Goal: Navigation & Orientation: Find specific page/section

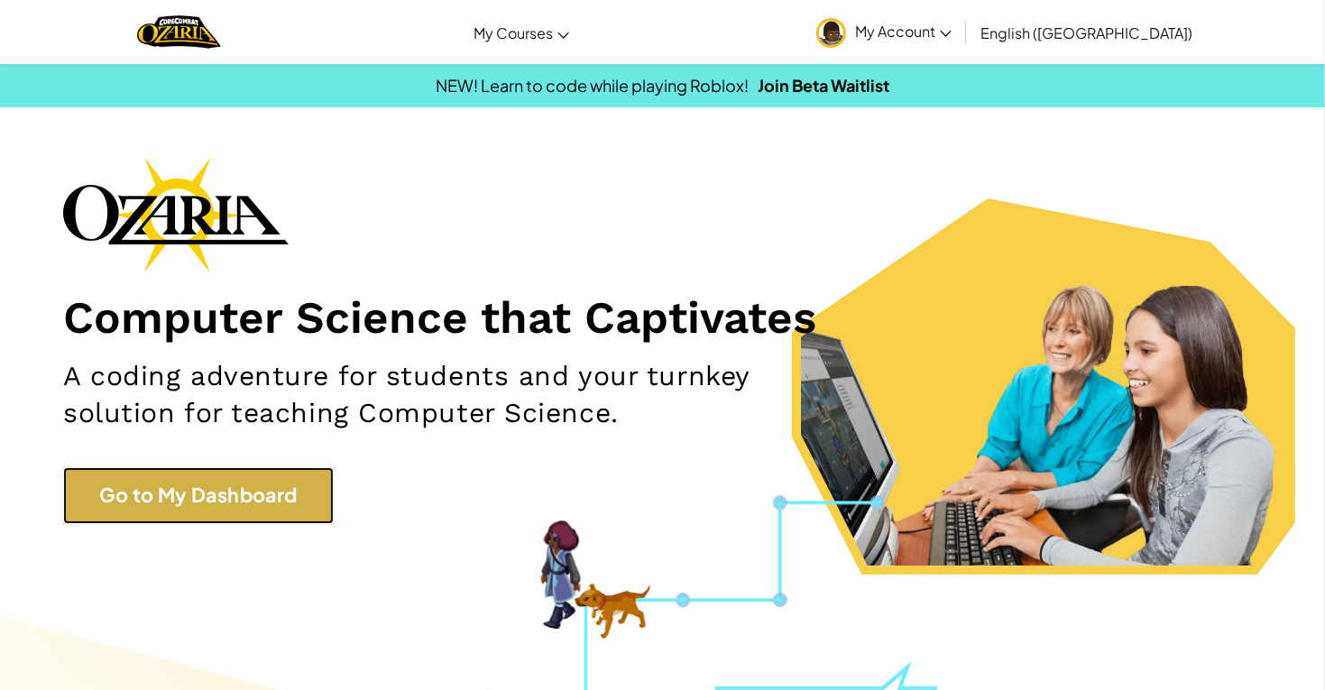
click at [213, 493] on link "Go to My Dashboard" at bounding box center [198, 495] width 271 height 56
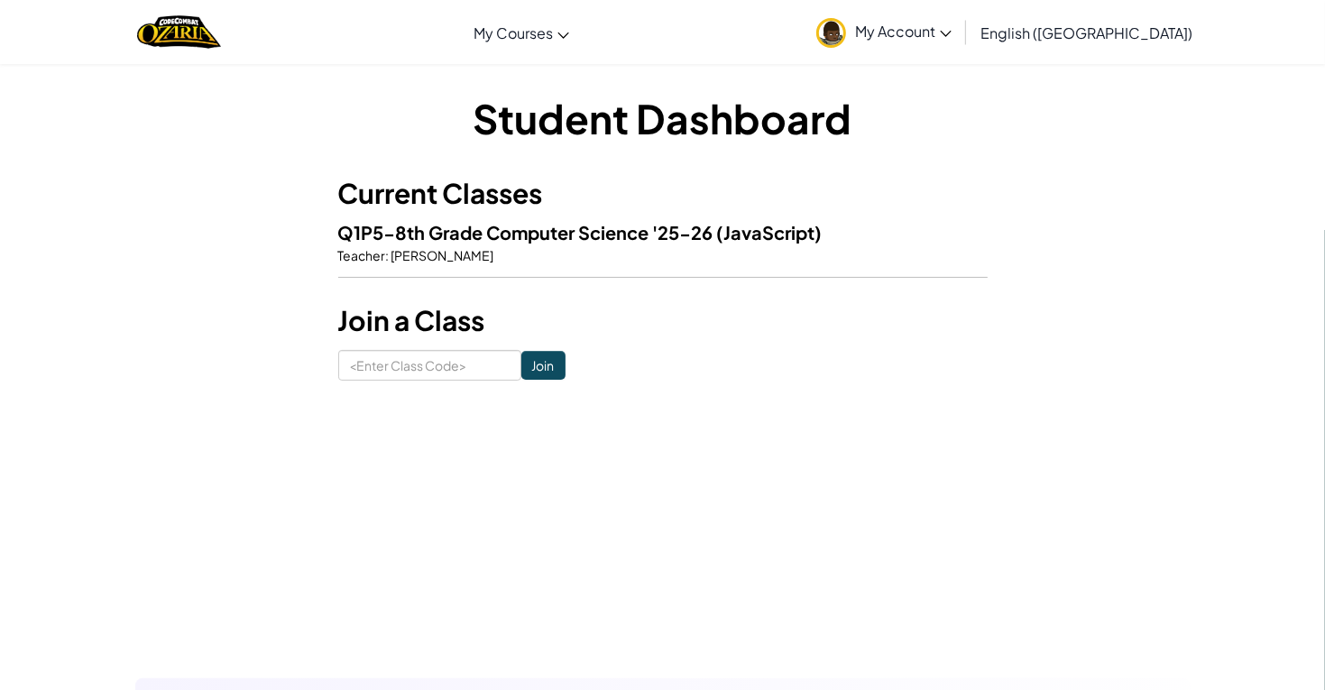
click at [424, 195] on h3 "Current Classes" at bounding box center [663, 193] width 650 height 41
